Goal: Task Accomplishment & Management: Use online tool/utility

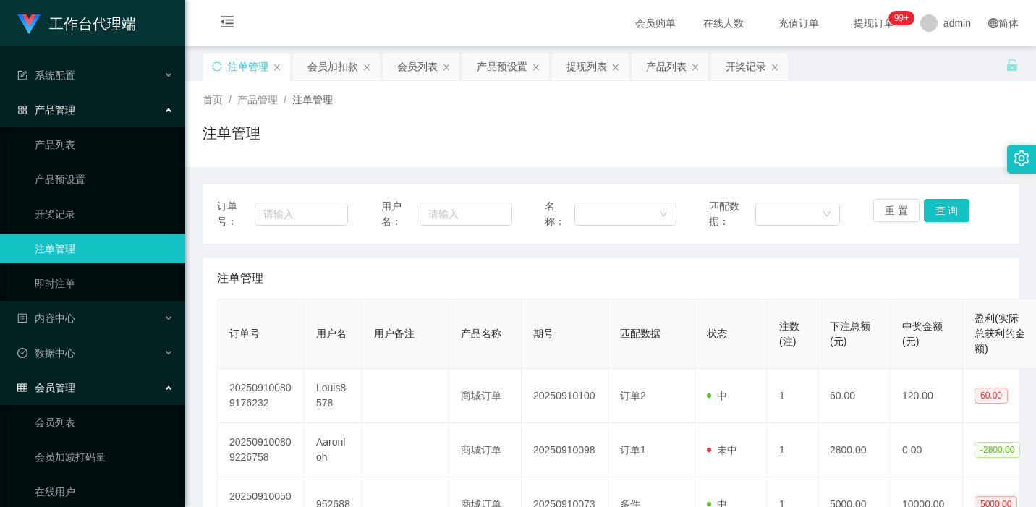
scroll to position [213, 0]
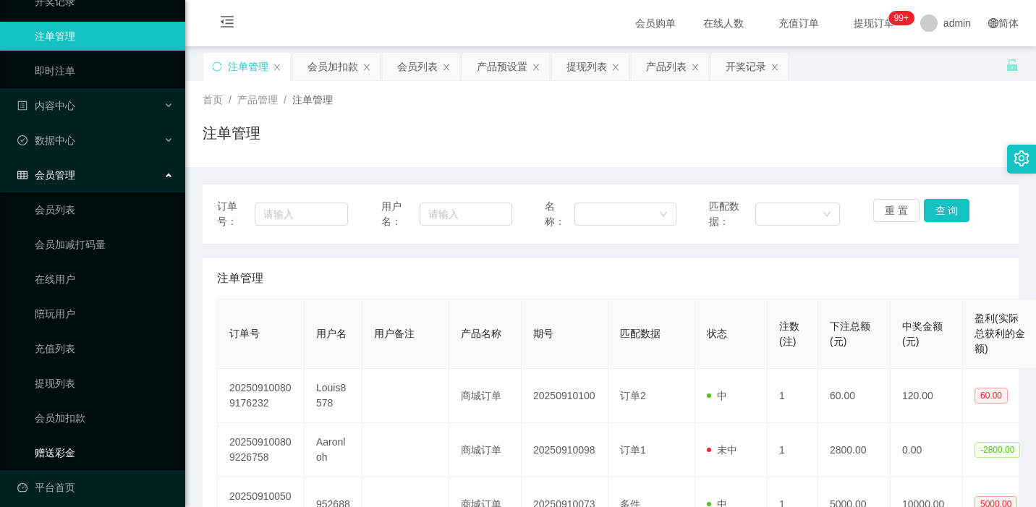
click at [75, 454] on link "赠送彩金" at bounding box center [104, 452] width 139 height 29
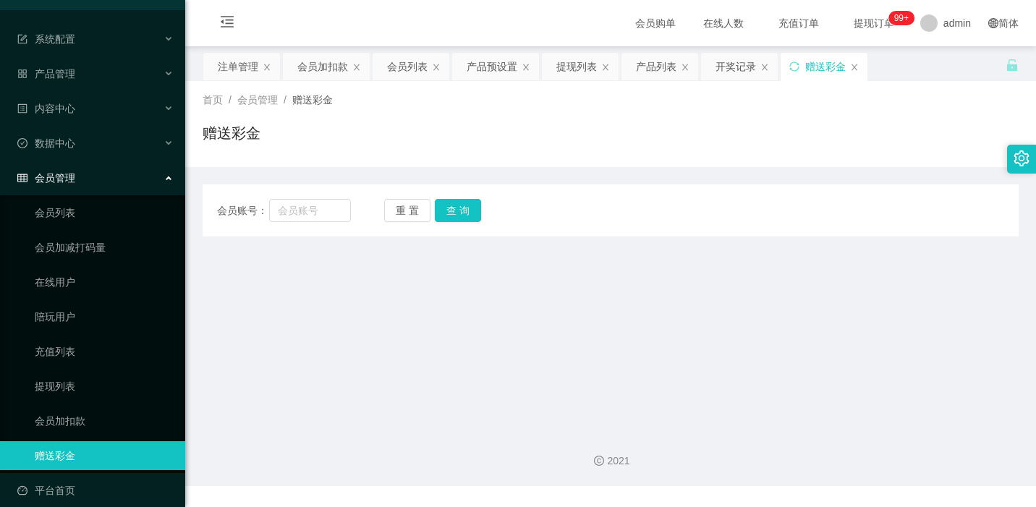
scroll to position [36, 0]
click at [395, 372] on main "关闭左侧 关闭右侧 关闭其它 刷新页面 注单管理 会员加扣款 会员列表 产品预设置 提现列表 产品列表 开奖记录 赠送彩金 首页 / 会员管理 / 赠送彩金 …" at bounding box center [610, 232] width 850 height 372
click at [364, 290] on main "关闭左侧 关闭右侧 关闭其它 刷新页面 注单管理 会员加扣款 会员列表 产品预设置 提现列表 产品列表 开奖记录 赠送彩金 首页 / 会员管理 / 赠送彩金 …" at bounding box center [610, 232] width 850 height 372
click at [113, 441] on link "赠送彩金" at bounding box center [104, 455] width 139 height 29
click at [85, 372] on link "提现列表" at bounding box center [104, 386] width 139 height 29
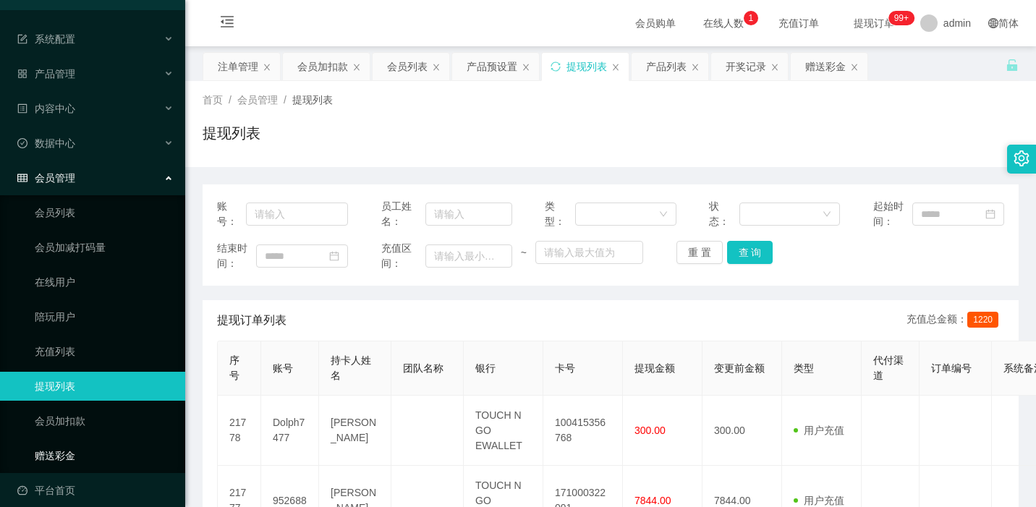
click at [44, 441] on link "赠送彩金" at bounding box center [104, 455] width 139 height 29
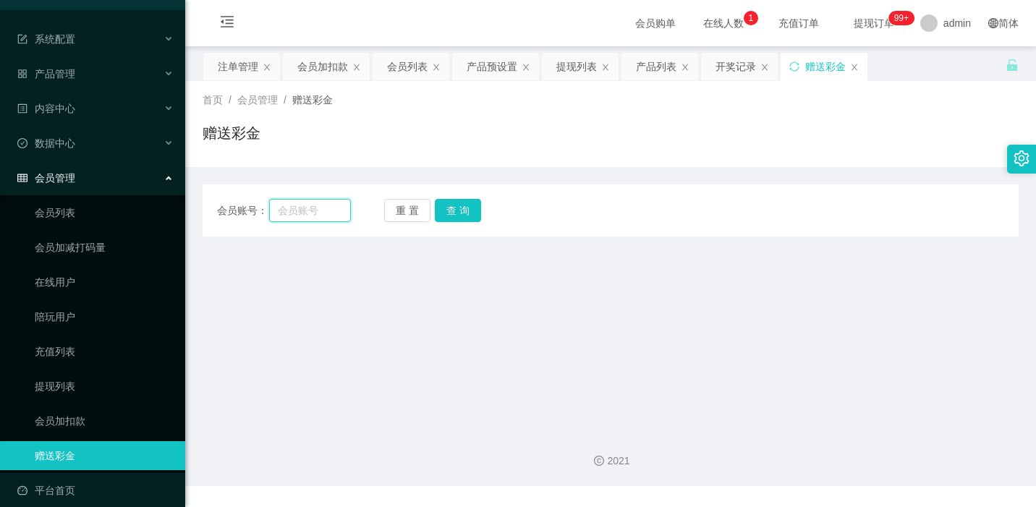
click at [323, 218] on input "text" at bounding box center [310, 210] width 82 height 23
click at [338, 385] on main "关闭左侧 关闭右侧 关闭其它 刷新页面 注单管理 会员加扣款 会员列表 产品预设置 提现列表 产品列表 开奖记录 赠送彩金 首页 / 会员管理 / 赠送彩金 …" at bounding box center [610, 232] width 850 height 372
click at [68, 406] on link "会员加扣款" at bounding box center [104, 420] width 139 height 29
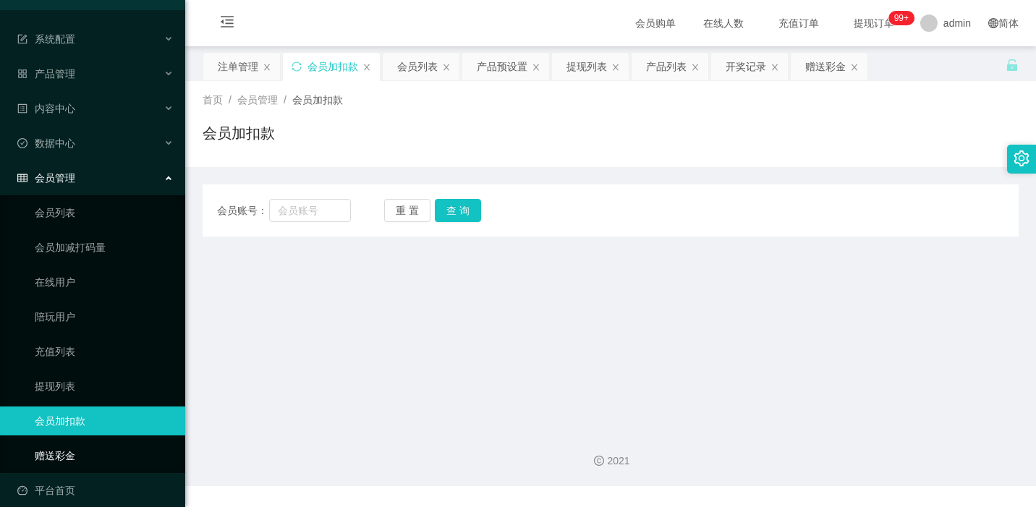
click at [55, 451] on link "赠送彩金" at bounding box center [104, 455] width 139 height 29
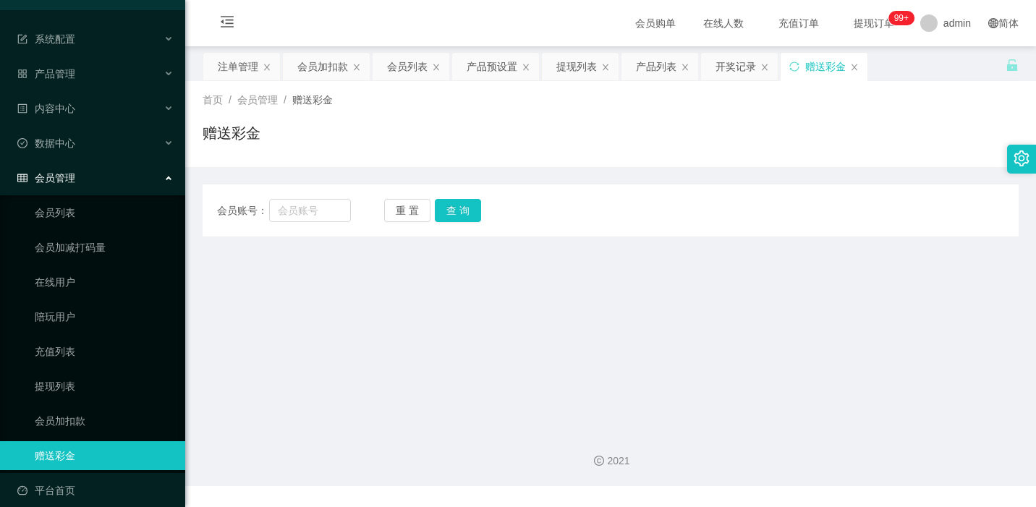
click at [327, 383] on main "关闭左侧 关闭右侧 关闭其它 刷新页面 注单管理 会员加扣款 会员列表 产品预设置 提现列表 产品列表 开奖记录 赠送彩金 首页 / 会员管理 / 赠送彩金 …" at bounding box center [610, 232] width 850 height 372
click at [82, 446] on link "赠送彩金" at bounding box center [104, 455] width 139 height 29
click at [298, 199] on input "text" at bounding box center [310, 210] width 82 height 23
click at [498, 331] on main "关闭左侧 关闭右侧 关闭其它 刷新页面 注单管理 会员加扣款 会员列表 产品预设置 提现列表 产品列表 开奖记录 赠送彩金 首页 / 会员管理 / 赠送彩金 …" at bounding box center [610, 232] width 850 height 372
click at [304, 209] on input "text" at bounding box center [310, 210] width 82 height 23
